Goal: Check status: Check status

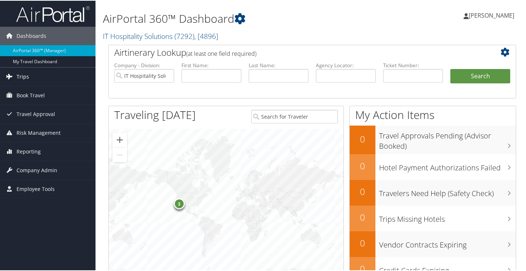
click at [29, 79] on link "Trips" at bounding box center [48, 76] width 96 height 18
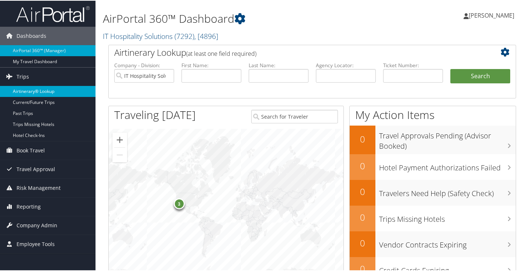
click at [31, 91] on link "Airtinerary® Lookup" at bounding box center [48, 90] width 96 height 11
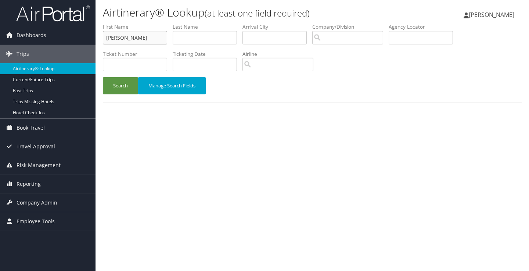
type input "[PERSON_NAME]"
type input "Jones"
click at [120, 85] on button "Search" at bounding box center [120, 85] width 35 height 17
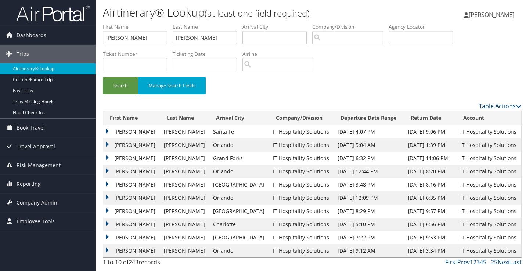
click at [160, 134] on td "JONES" at bounding box center [184, 131] width 49 height 13
click at [126, 133] on td "FRANK E" at bounding box center [131, 131] width 57 height 13
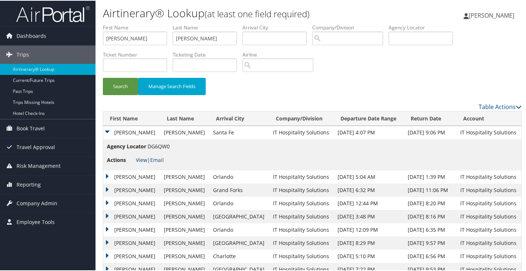
click at [139, 157] on link "View" at bounding box center [141, 159] width 11 height 7
click at [159, 35] on input "Frank" at bounding box center [135, 38] width 64 height 14
click at [192, 38] on input "Jones" at bounding box center [205, 38] width 64 height 14
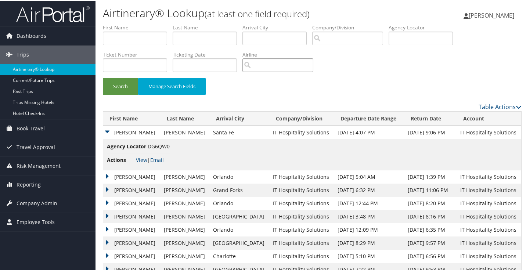
click at [259, 59] on input "search" at bounding box center [277, 65] width 71 height 14
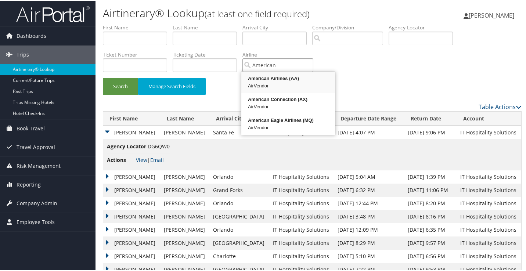
click at [279, 82] on div "AirVendor" at bounding box center [287, 85] width 91 height 7
type input "American Airlines"
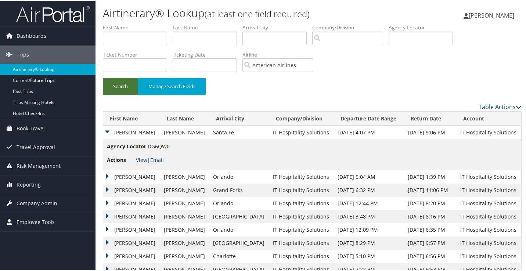
click at [110, 86] on button "Search" at bounding box center [120, 85] width 35 height 17
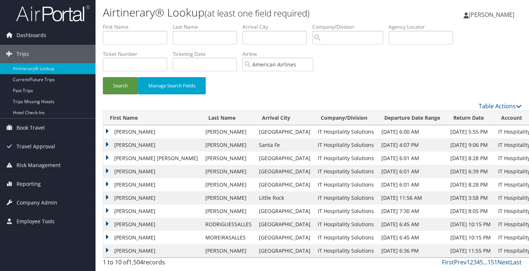
click at [121, 133] on td "JARED R" at bounding box center [152, 131] width 98 height 13
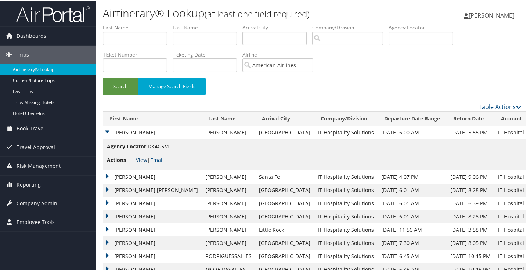
click at [141, 160] on link "View" at bounding box center [141, 159] width 11 height 7
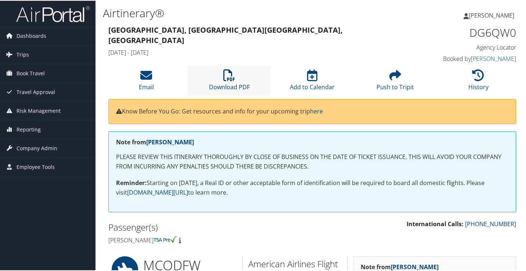
click at [230, 86] on link "Download PDF" at bounding box center [229, 82] width 41 height 18
click at [208, 81] on li "Download PDF" at bounding box center [229, 80] width 83 height 30
